Goal: Information Seeking & Learning: Learn about a topic

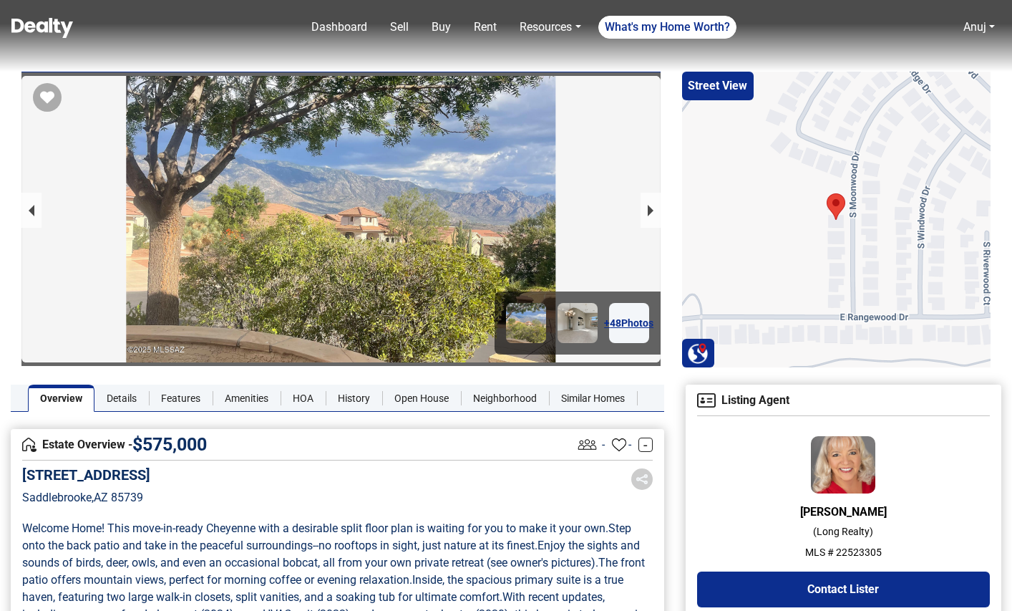
scroll to position [420, 0]
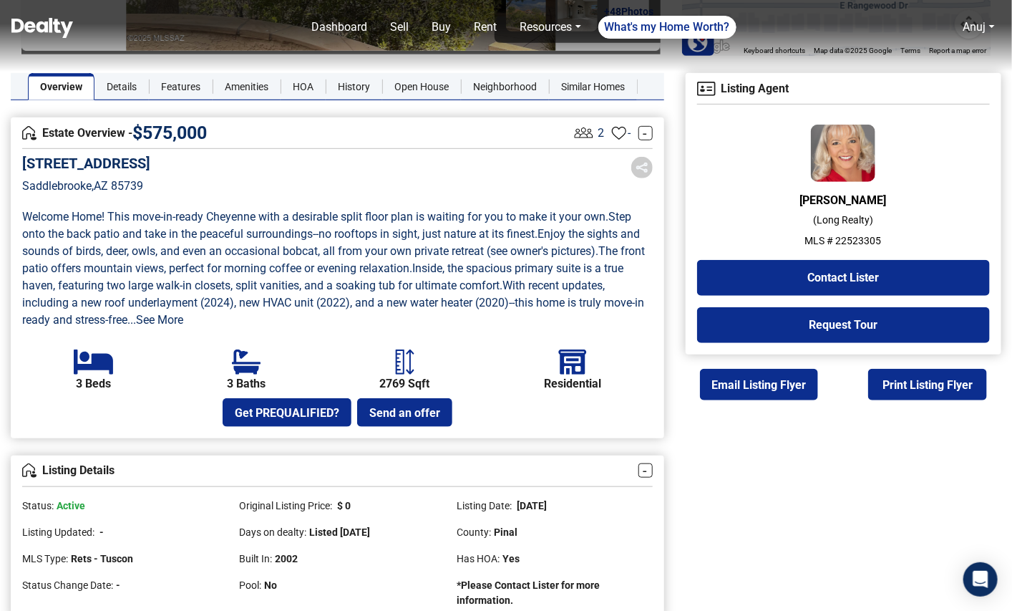
scroll to position [366, 0]
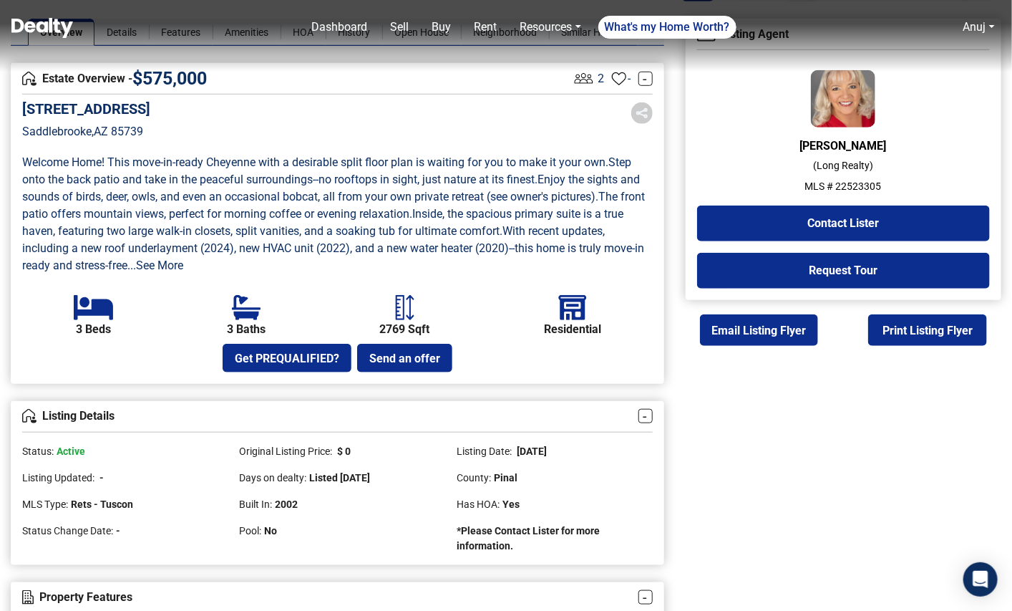
click at [867, 179] on p "MLS # 22523305" at bounding box center [843, 186] width 293 height 15
copy p "22523305"
click at [867, 181] on p "MLS # 22523305" at bounding box center [843, 186] width 293 height 15
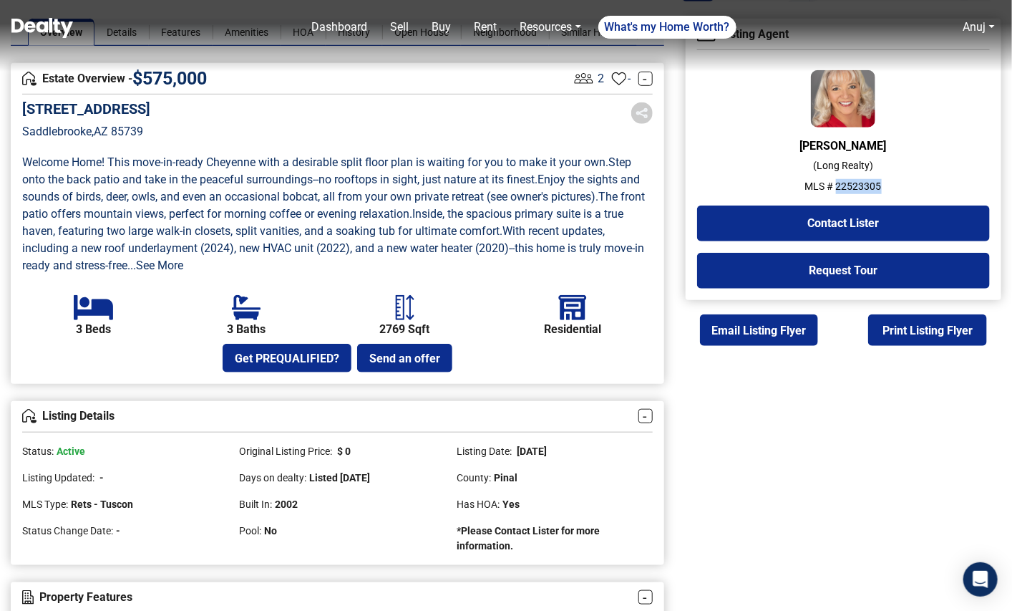
click at [867, 181] on p "MLS # 22523305" at bounding box center [843, 186] width 293 height 15
copy p "22523305"
click at [865, 193] on div "Danielle Schamp ( Long Realty ) MLS # 22523305 Contact Lister Request Tour" at bounding box center [843, 179] width 293 height 218
click at [865, 185] on p "MLS # 22523305" at bounding box center [843, 186] width 293 height 15
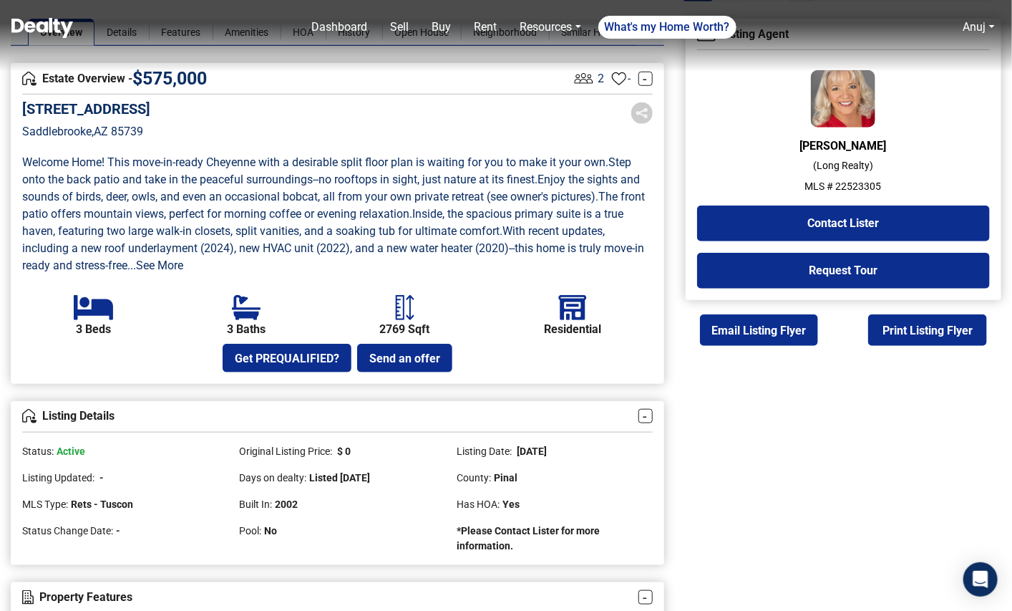
click at [865, 185] on p "MLS # 22523305" at bounding box center [843, 186] width 293 height 15
copy p "22523305"
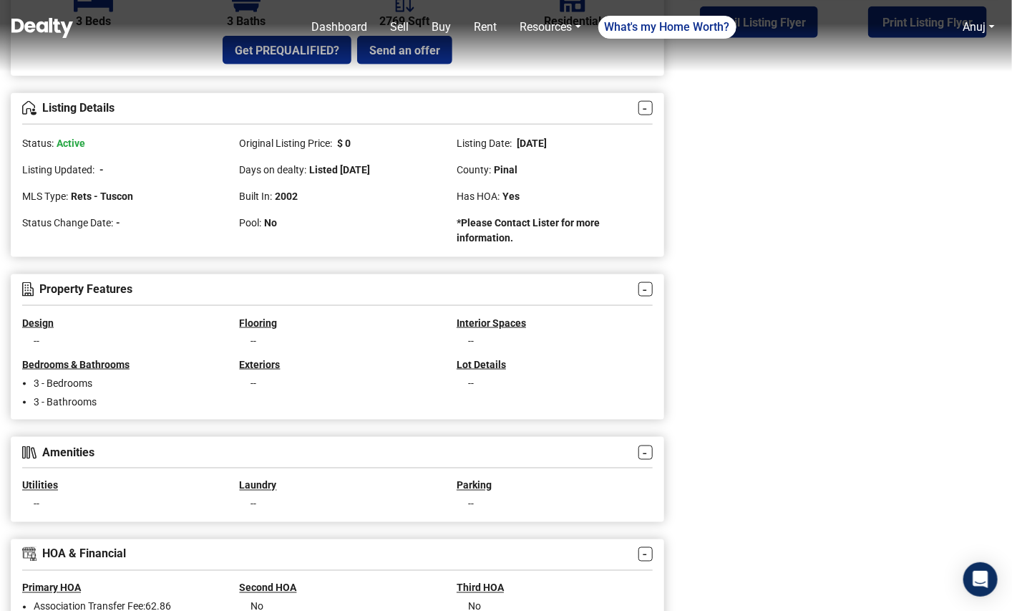
scroll to position [325, 0]
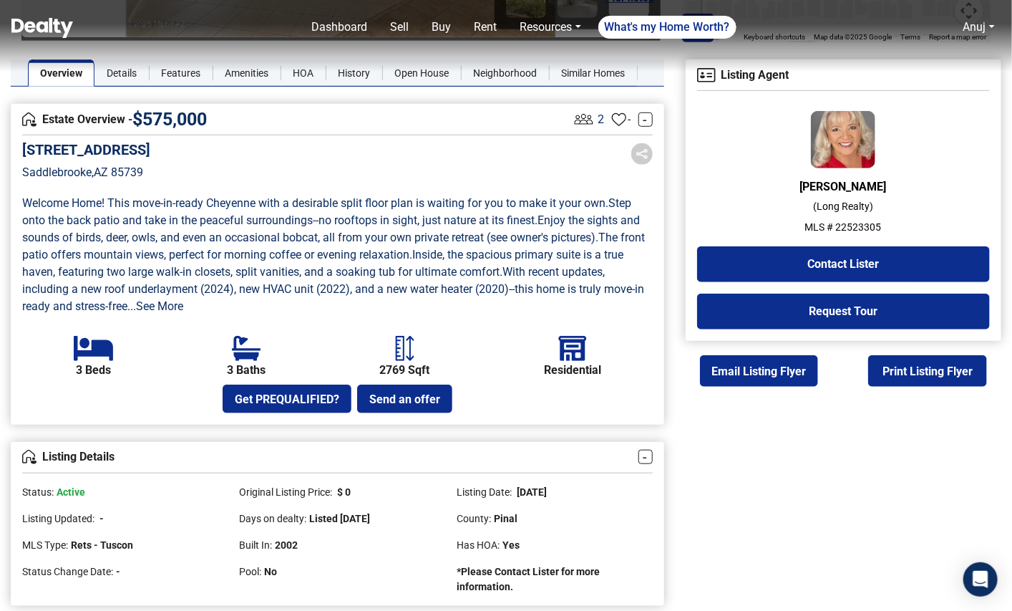
click at [585, 256] on span "The front patio offers mountain views, perfect for morning coffee or evening re…" at bounding box center [335, 255] width 626 height 48
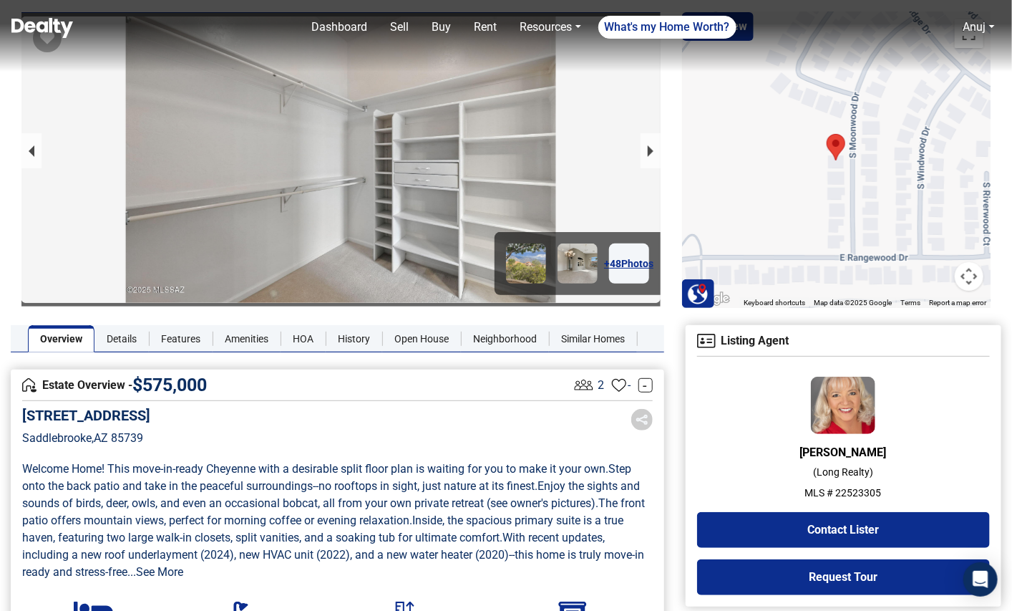
scroll to position [105, 0]
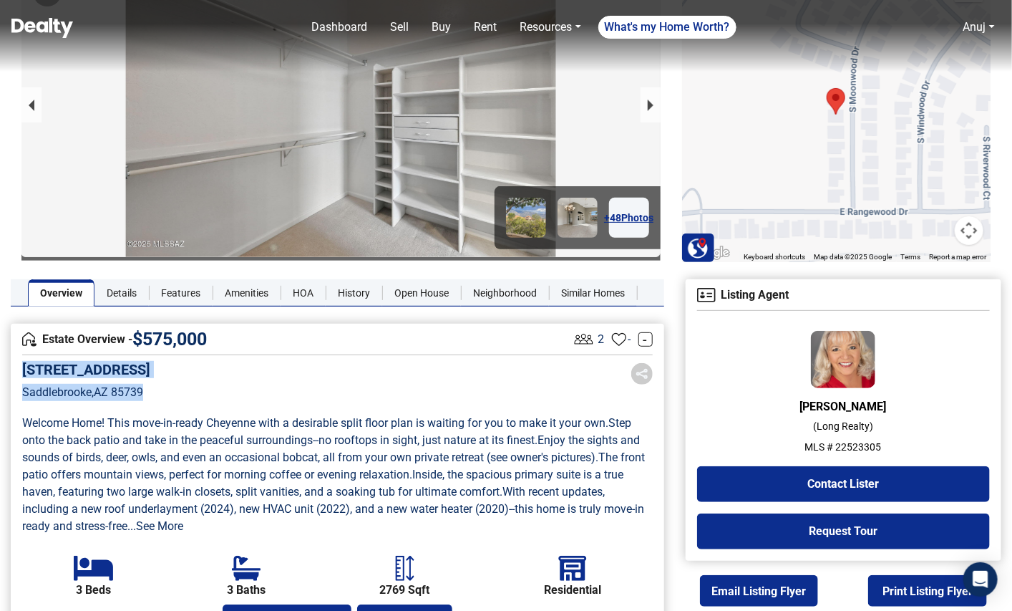
drag, startPoint x: 176, startPoint y: 388, endPoint x: 18, endPoint y: 372, distance: 159.1
click at [18, 372] on div "Estate Overview - $ 575,000 2 - - 38996 S Moonwood Drive Saddlebrooke , AZ 8573…" at bounding box center [338, 484] width 654 height 321
copy div "38996 S Moonwood Drive Saddlebrooke , AZ 85739"
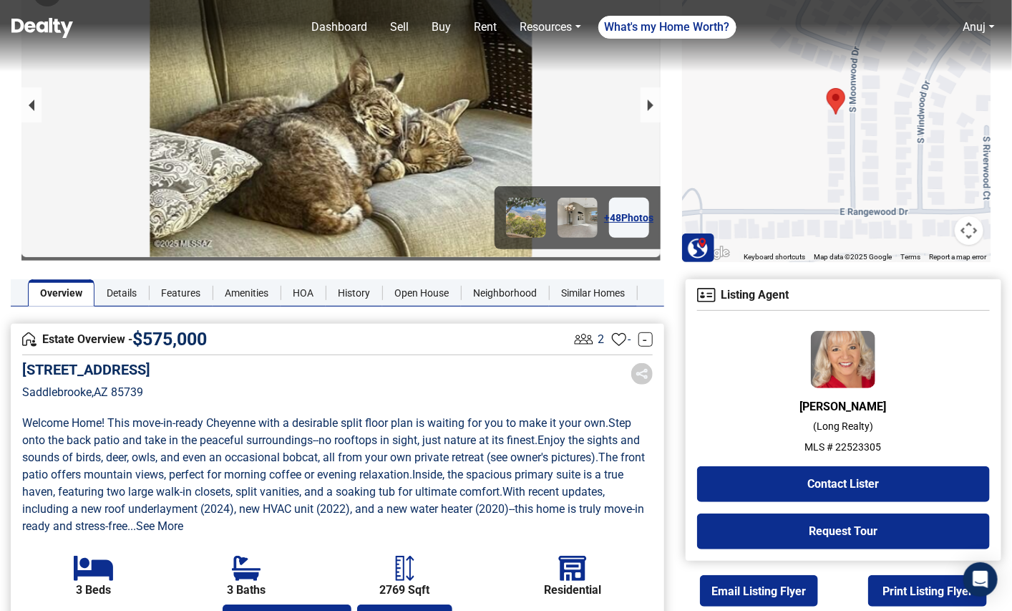
click at [858, 445] on p "MLS # 22523305" at bounding box center [843, 447] width 293 height 15
copy p "22523305"
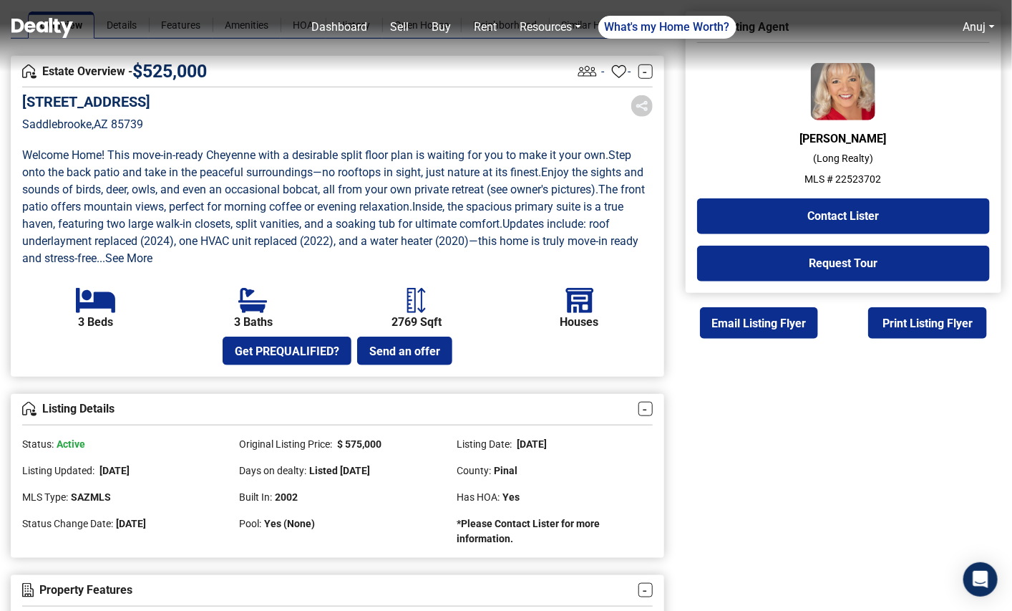
scroll to position [389, 0]
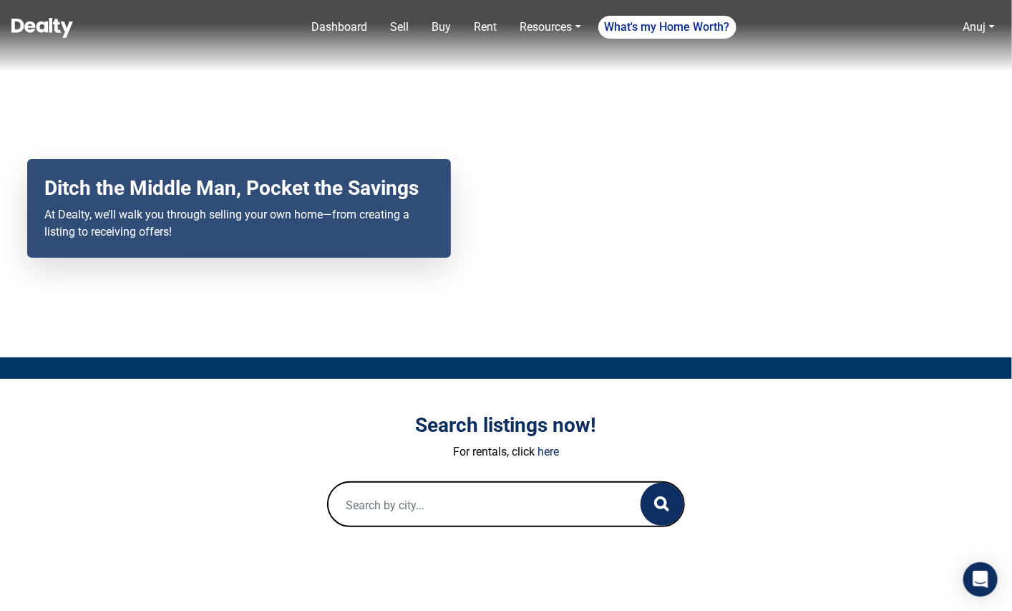
scroll to position [84, 0]
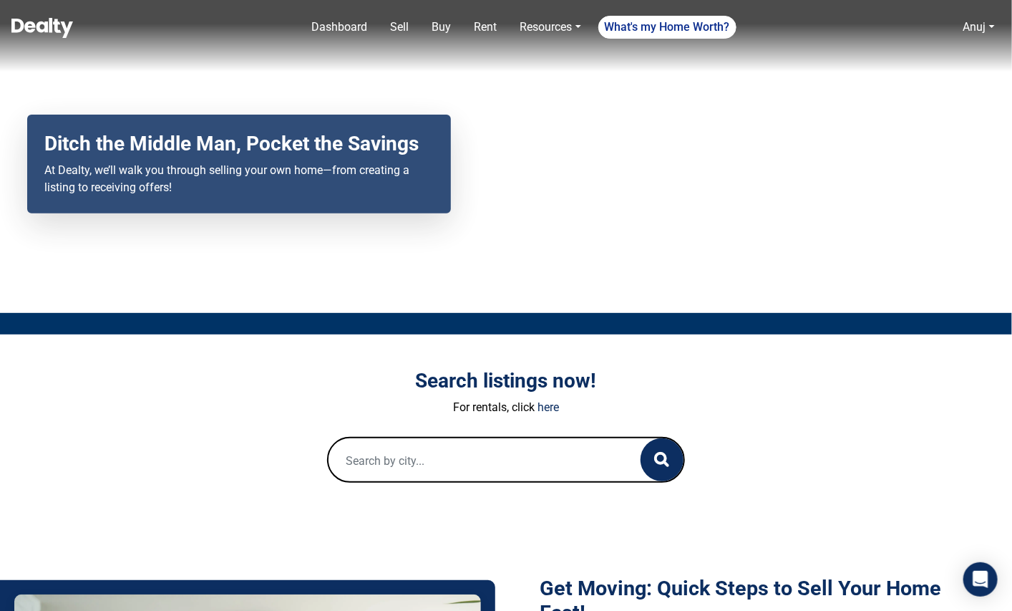
click at [457, 460] on input "text" at bounding box center [471, 461] width 284 height 46
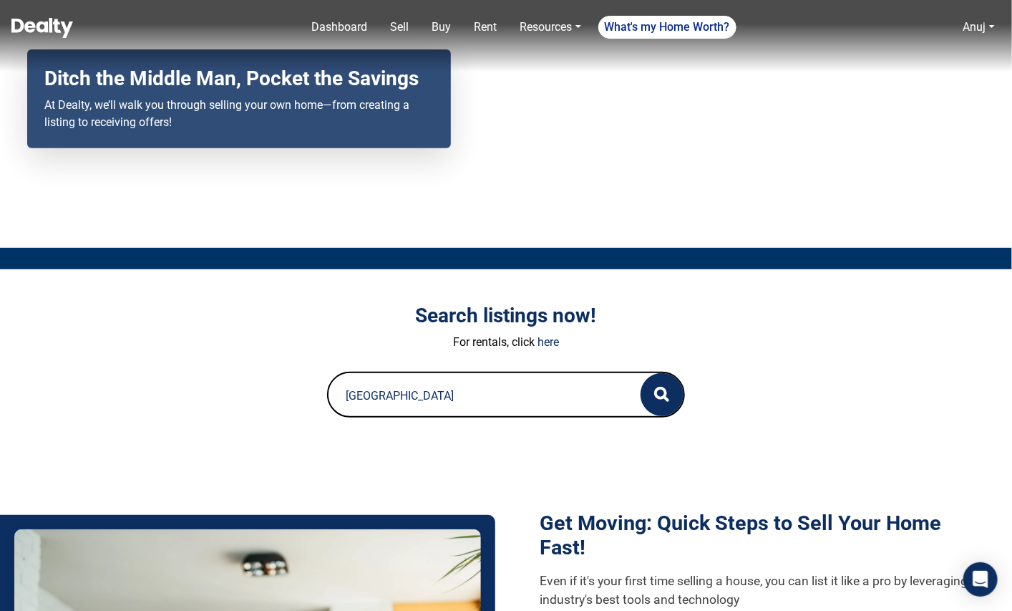
scroll to position [161, 0]
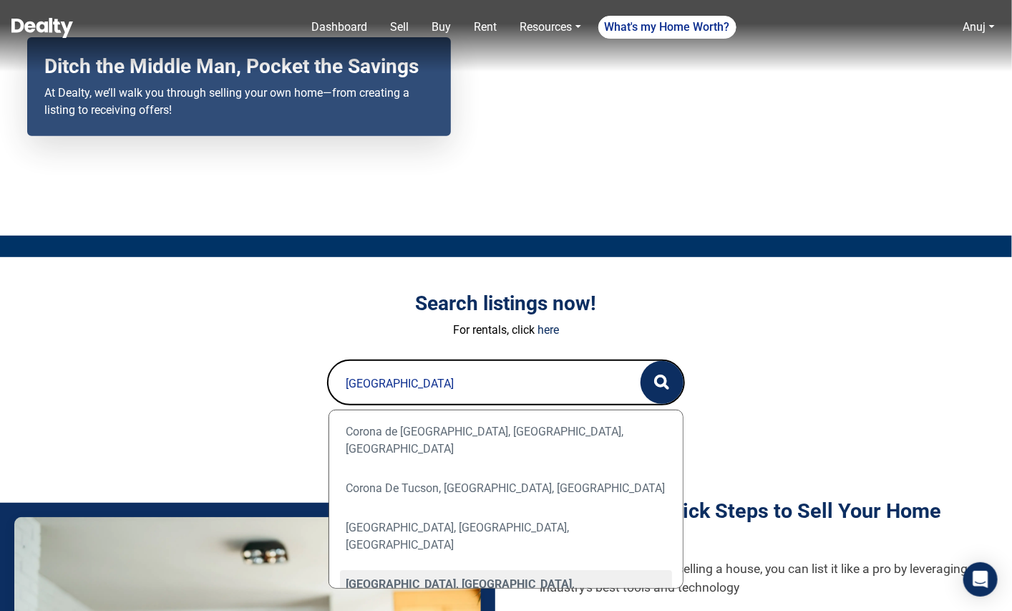
click at [395, 570] on div "Tucson, AZ, USA" at bounding box center [506, 593] width 332 height 46
type input "Tucson, AZ, USA"
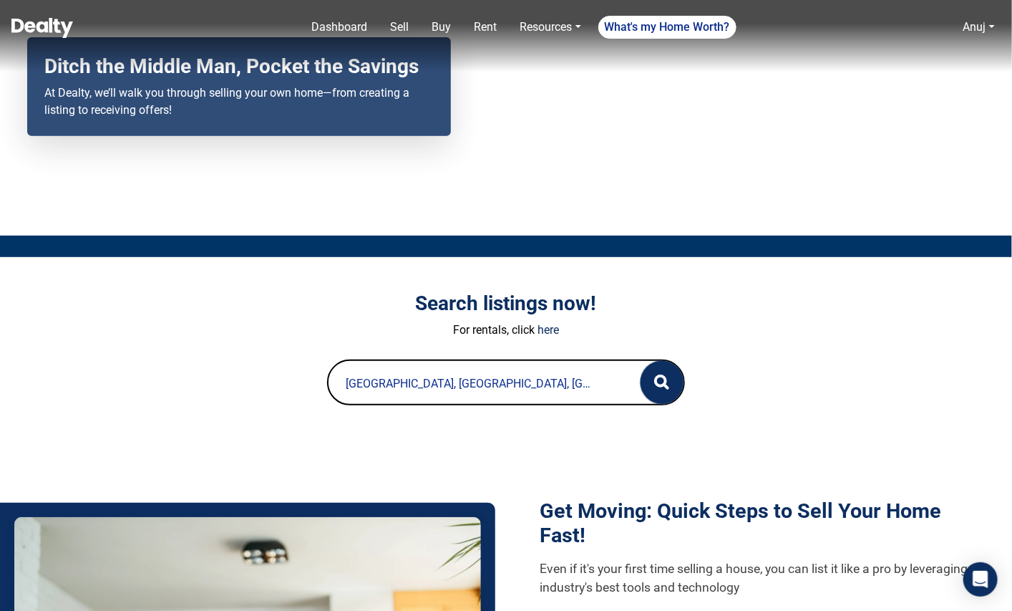
click at [672, 380] on button "button" at bounding box center [662, 382] width 43 height 43
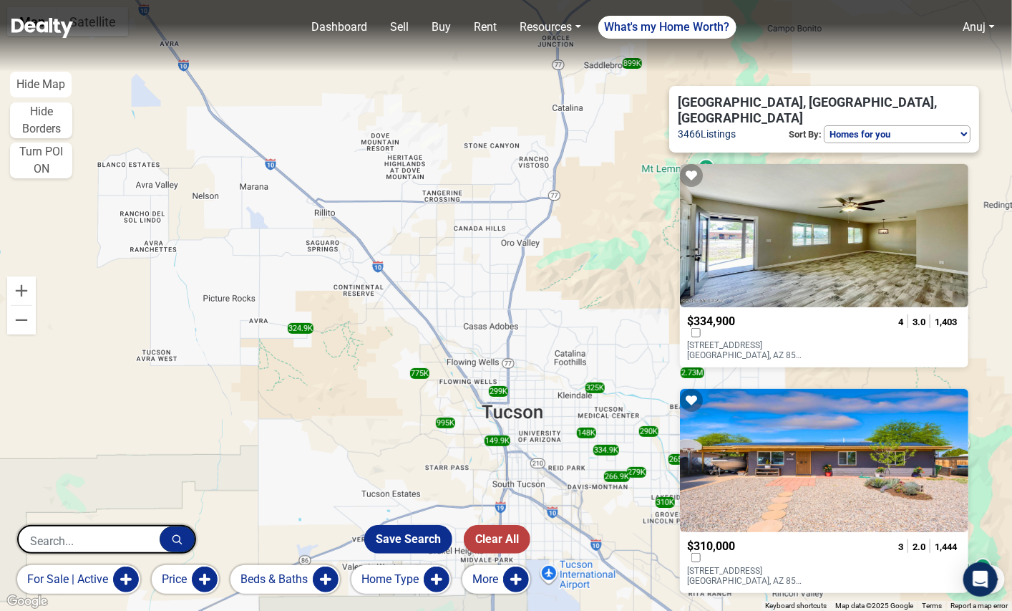
click at [721, 340] on p "[STREET_ADDRESS]" at bounding box center [744, 350] width 115 height 20
click at [727, 566] on p "3912 S Lone Palm Drive Tucson, AZ 85730" at bounding box center [744, 576] width 115 height 20
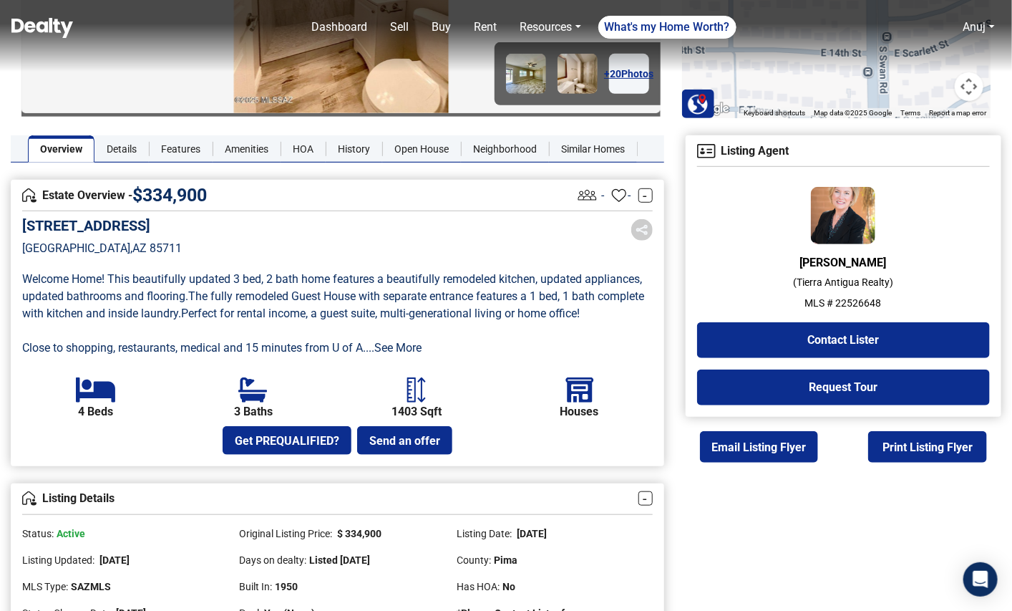
scroll to position [235, 0]
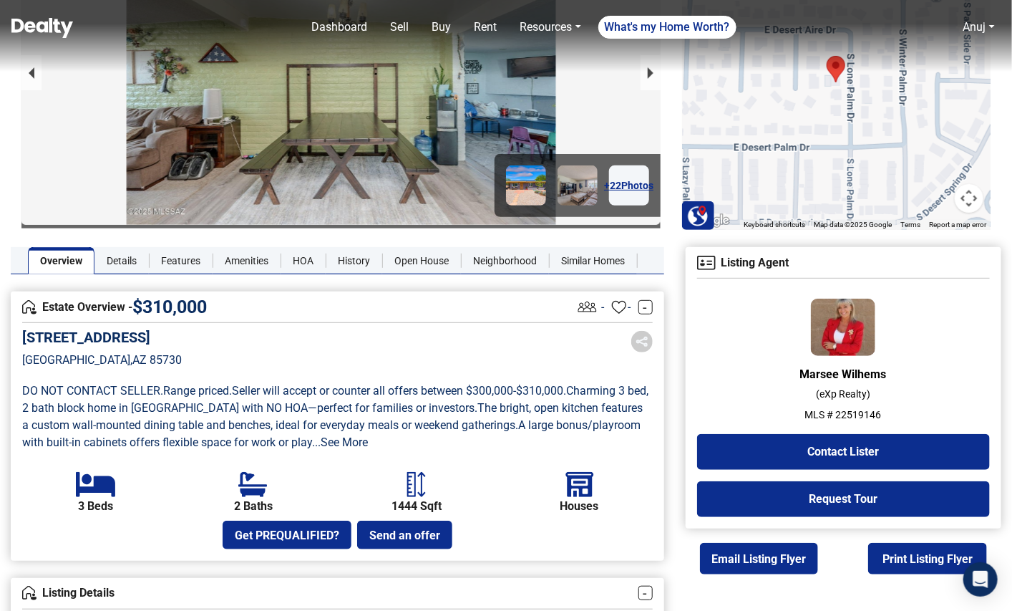
scroll to position [227, 0]
